Goal: Find specific page/section: Find specific page/section

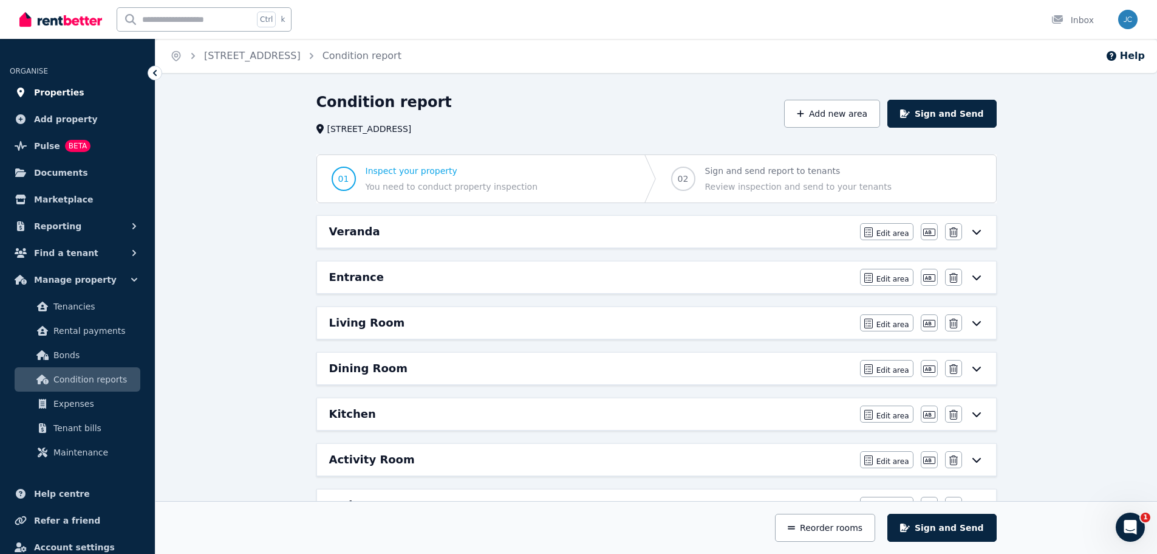
click at [54, 92] on span "Properties" at bounding box center [59, 92] width 50 height 15
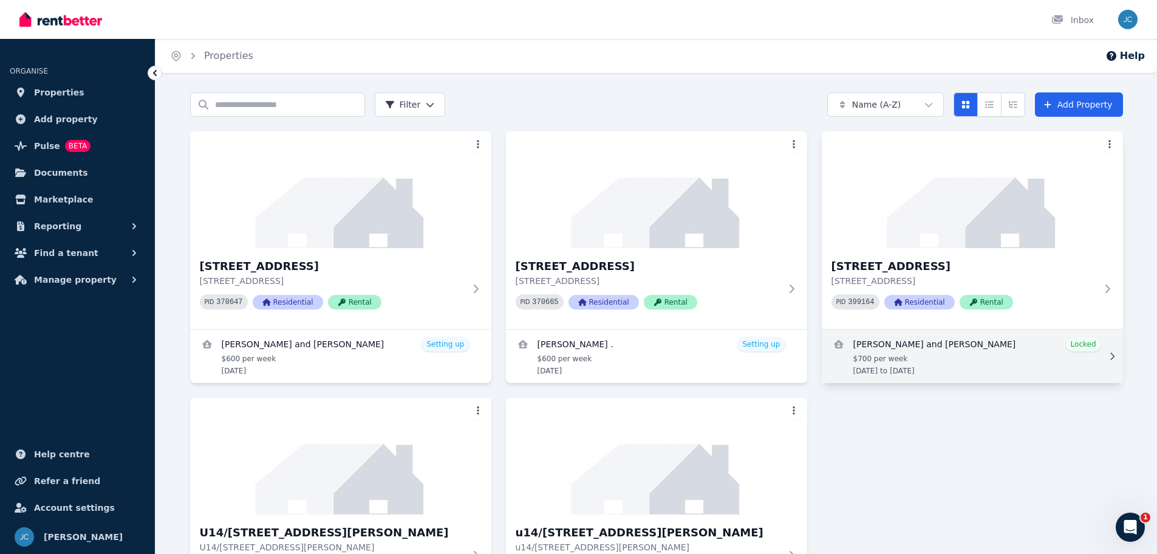
click at [920, 338] on link "View details for Clare Crabtree and Harrison Barber" at bounding box center [972, 355] width 301 height 53
